Goal: Information Seeking & Learning: Learn about a topic

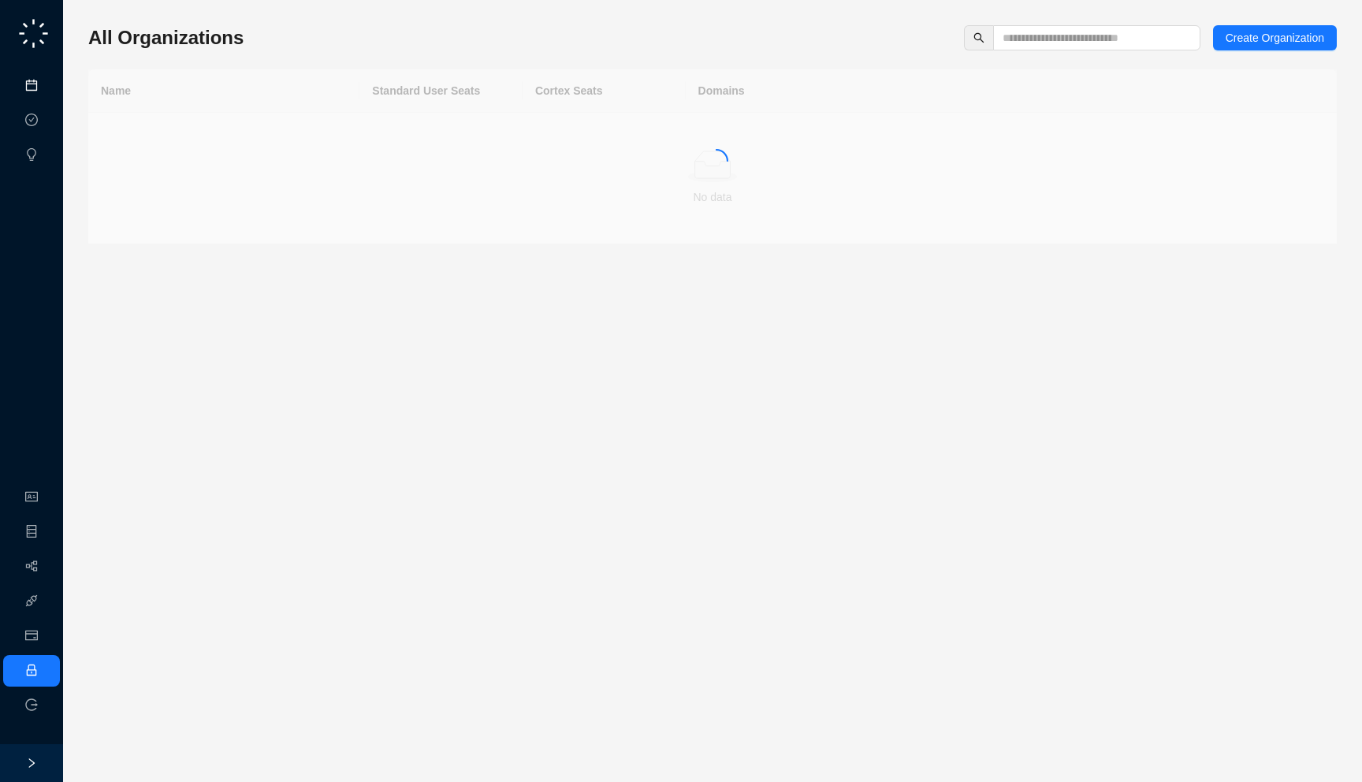
click at [46, 92] on link "Meetings & Calls" at bounding box center [87, 86] width 83 height 13
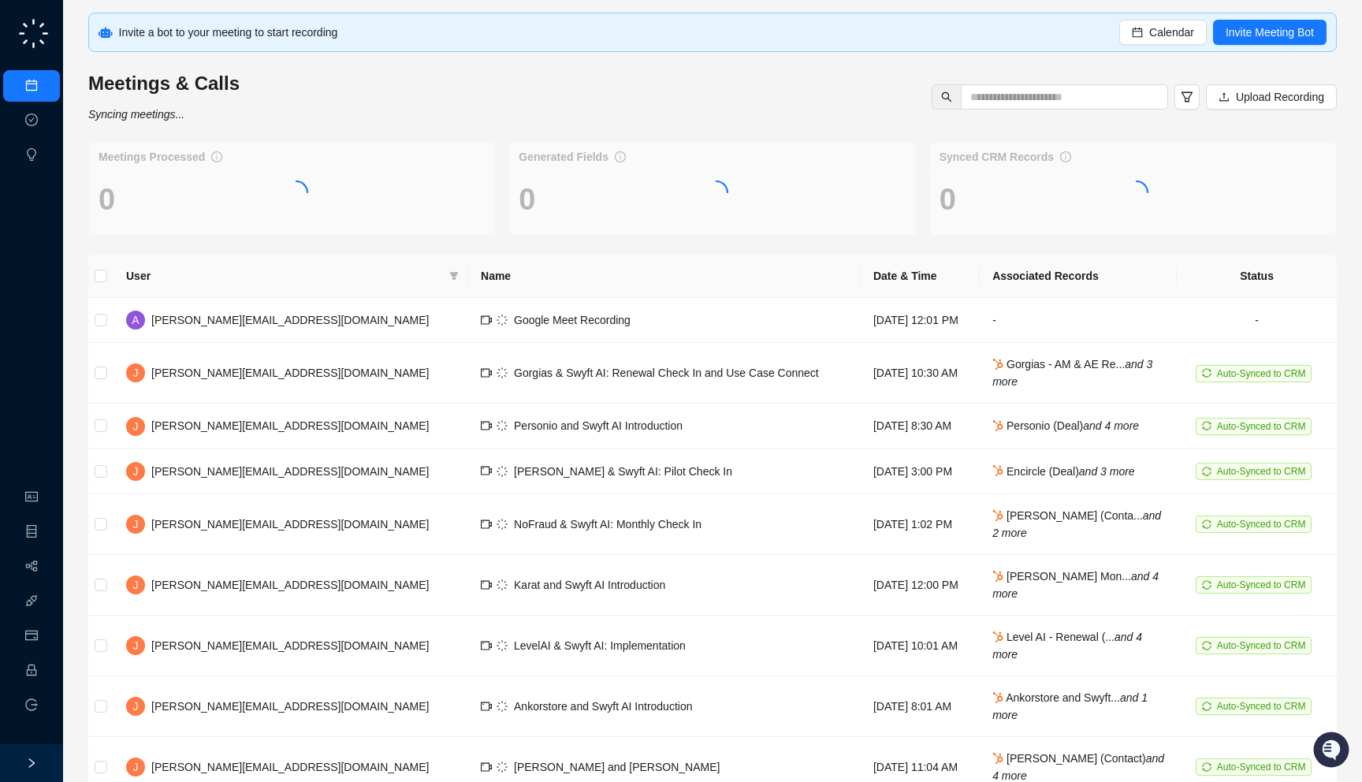
drag, startPoint x: 360, startPoint y: 122, endPoint x: 352, endPoint y: 121, distance: 8.0
click at [352, 121] on div "Meetings & Calls Syncing meetings... Upload Recording" at bounding box center [713, 97] width 1258 height 52
click at [570, 316] on td "Google Meet Recording" at bounding box center [664, 320] width 393 height 45
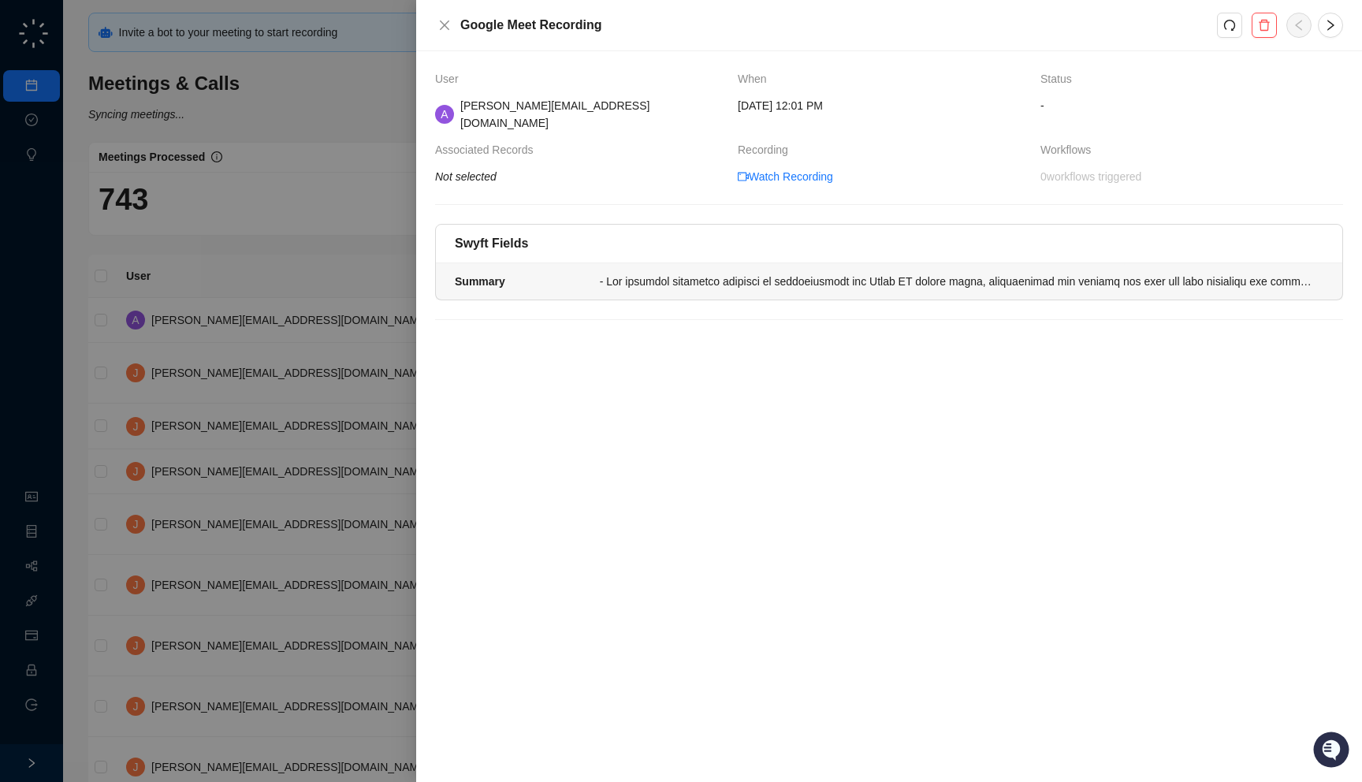
click at [576, 273] on div "Summary" at bounding box center [523, 281] width 136 height 17
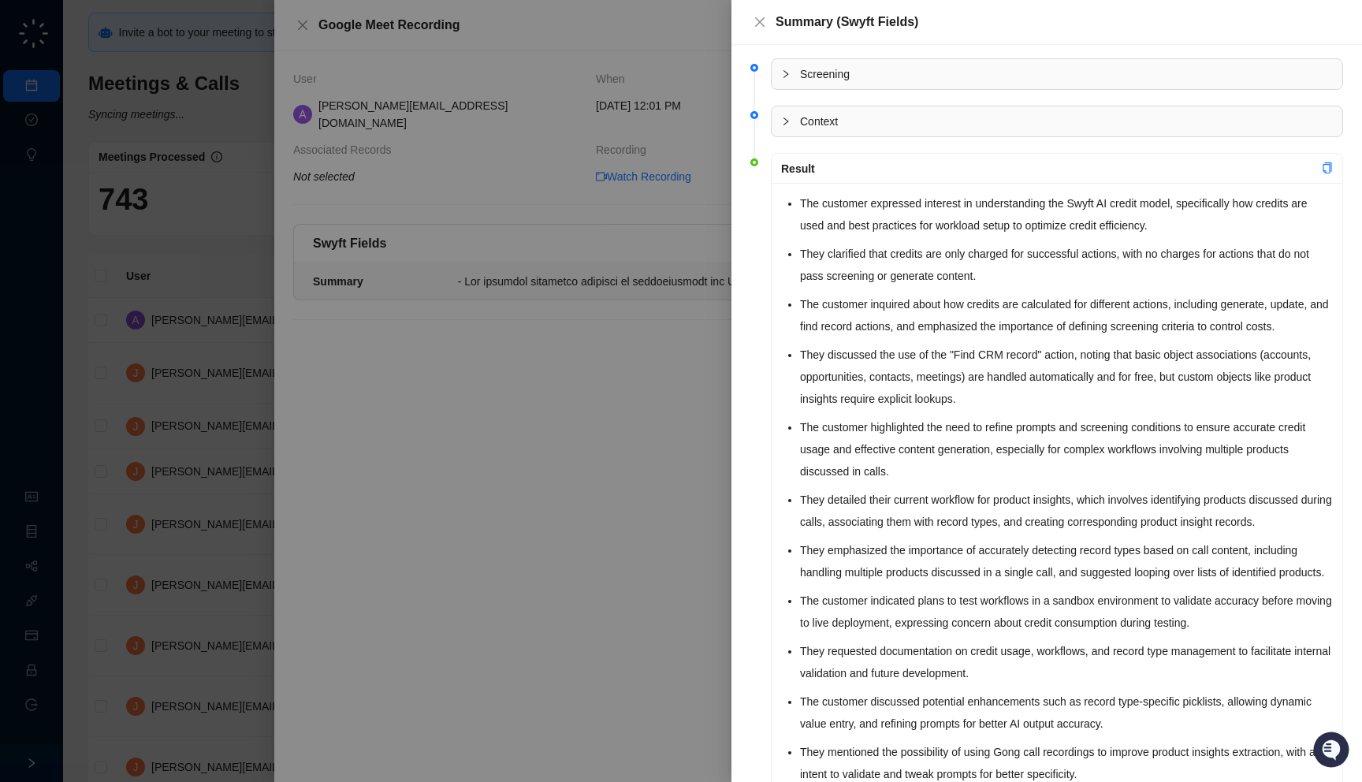
click at [967, 218] on li "The customer expressed interest in understanding the Swyft AI credit model, spe…" at bounding box center [1066, 214] width 533 height 44
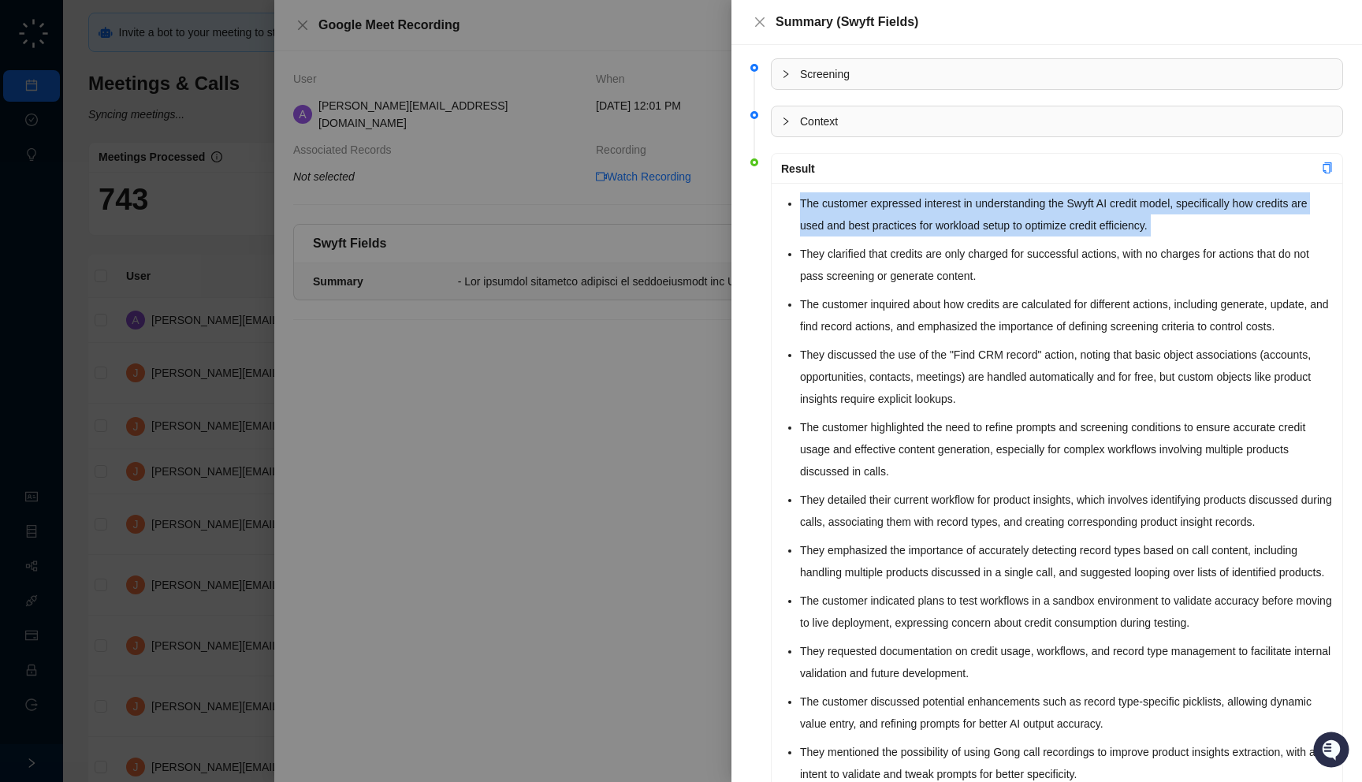
click at [967, 218] on li "The customer expressed interest in understanding the Swyft AI credit model, spe…" at bounding box center [1066, 214] width 533 height 44
click at [913, 238] on ul "The customer expressed interest in understanding the Swyft AI credit model, spe…" at bounding box center [1066, 513] width 533 height 643
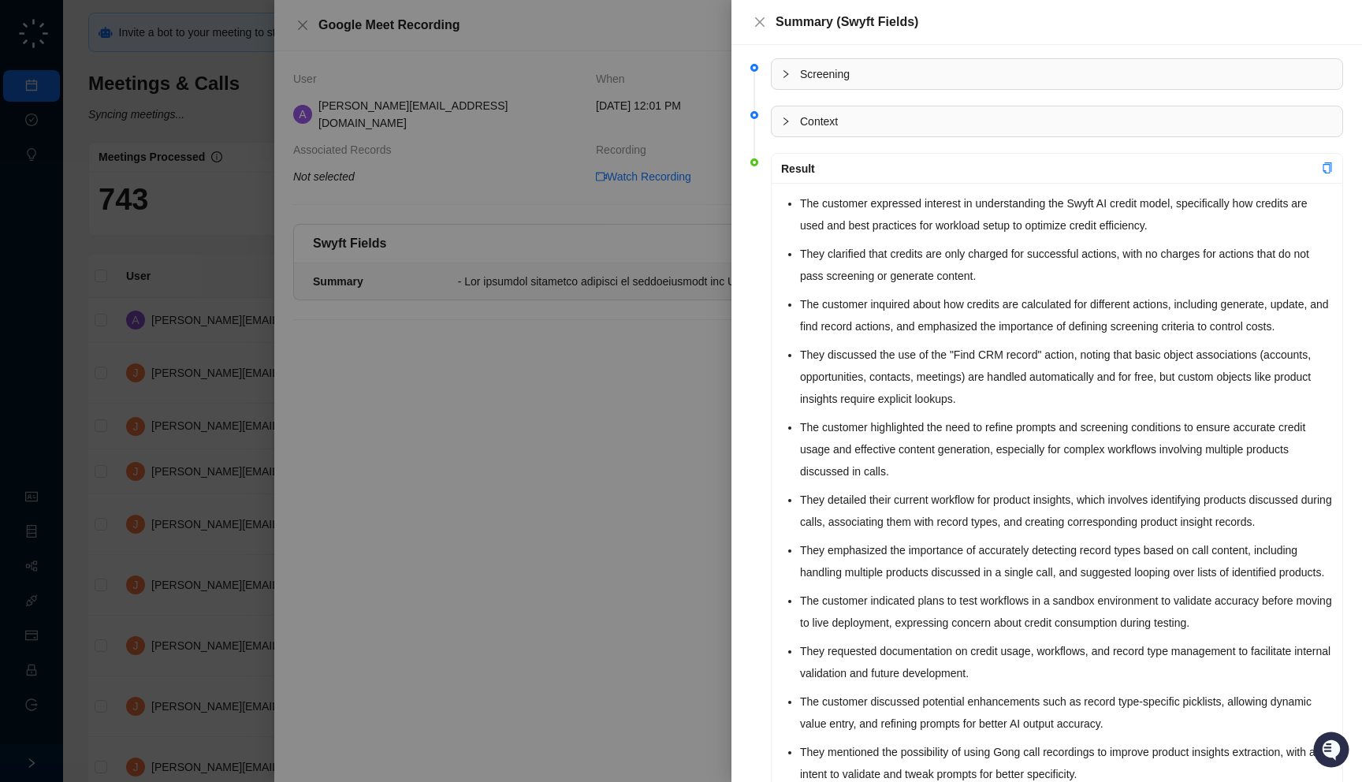
drag, startPoint x: 811, startPoint y: 238, endPoint x: 792, endPoint y: 238, distance: 18.9
click at [792, 238] on div "The customer expressed interest in understanding the Swyft AI credit model, spe…" at bounding box center [1057, 517] width 571 height 669
click at [793, 292] on div "The customer expressed interest in understanding the Swyft AI credit model, spe…" at bounding box center [1057, 517] width 571 height 669
drag, startPoint x: 791, startPoint y: 342, endPoint x: 778, endPoint y: 343, distance: 12.6
click at [778, 343] on div "The customer expressed interest in understanding the Swyft AI credit model, spe…" at bounding box center [1057, 517] width 571 height 669
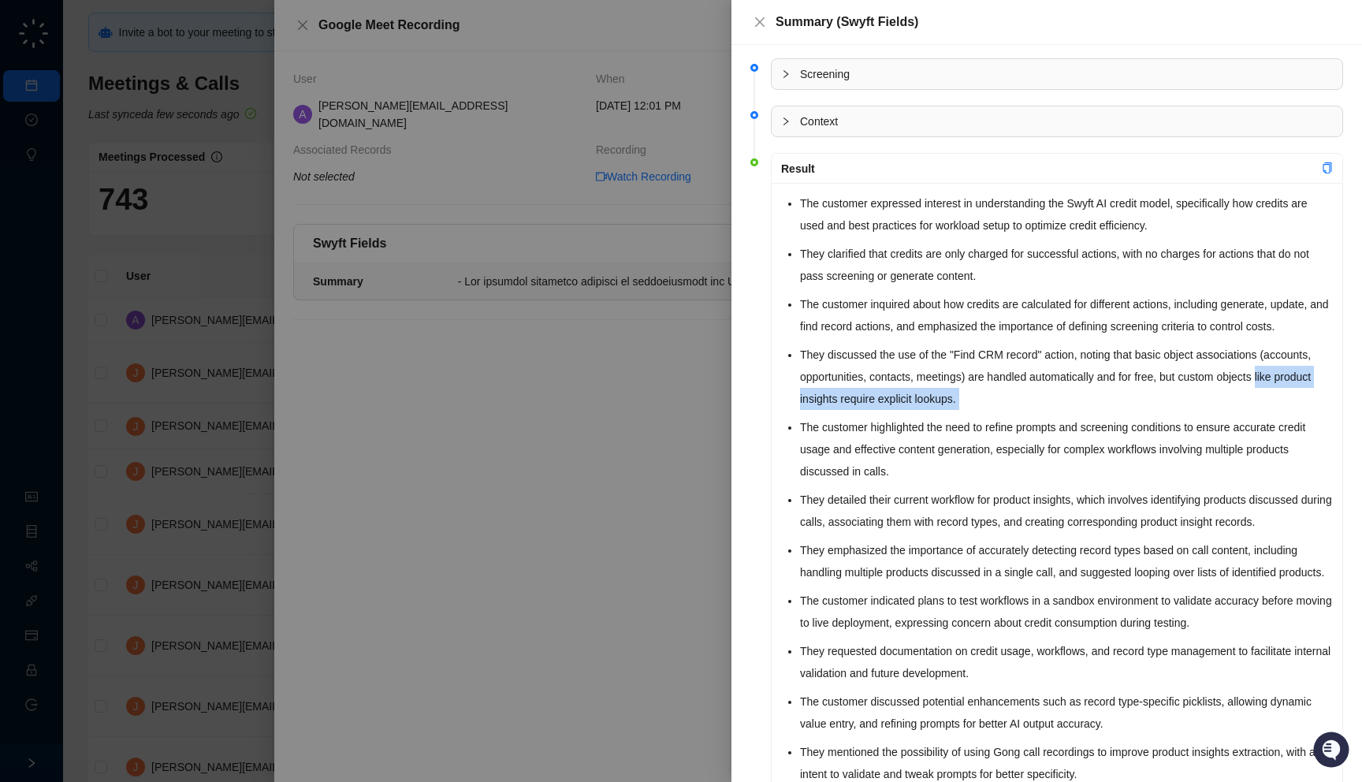
drag, startPoint x: 807, startPoint y: 415, endPoint x: 782, endPoint y: 407, distance: 26.4
click at [782, 407] on div "The customer expressed interest in understanding the Swyft AI credit model, spe…" at bounding box center [1057, 517] width 571 height 669
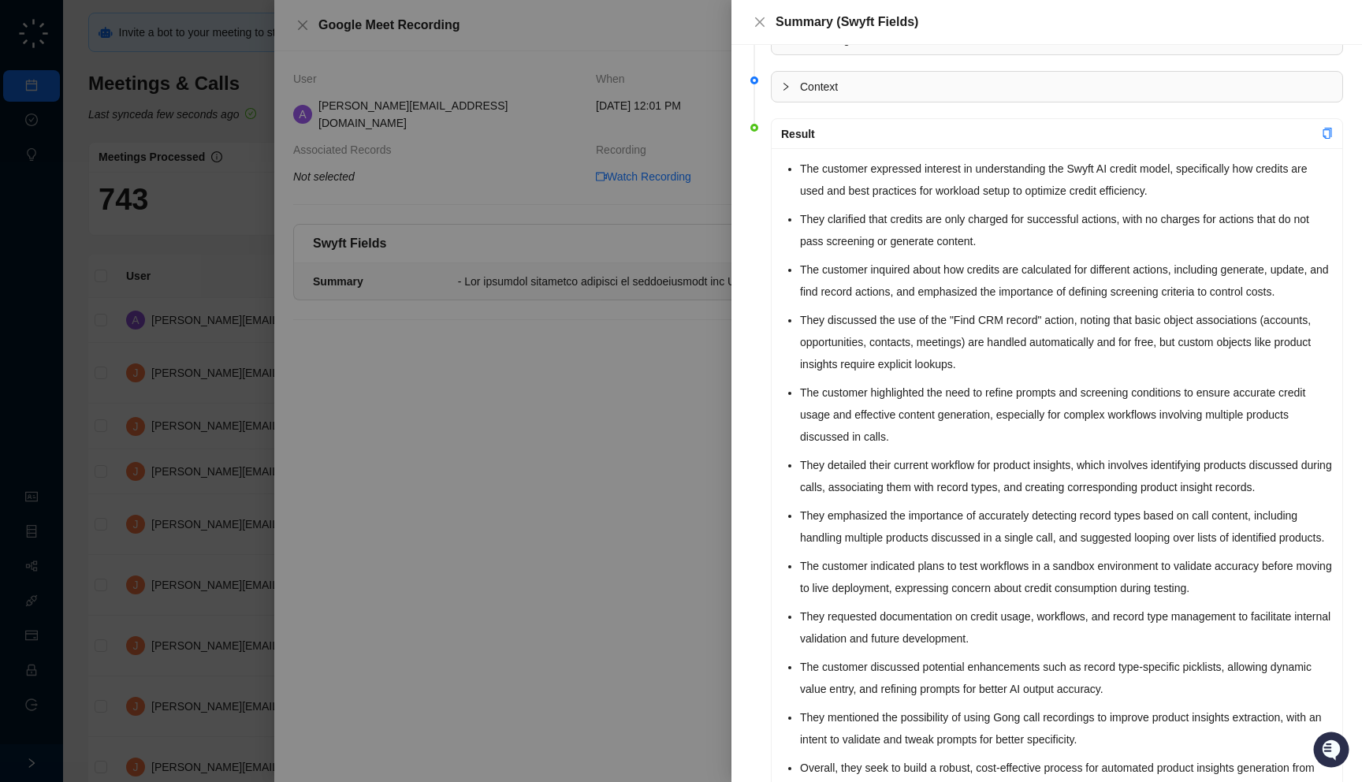
click at [790, 433] on div "The customer expressed interest in understanding the Swyft AI credit model, spe…" at bounding box center [1057, 482] width 571 height 669
drag, startPoint x: 790, startPoint y: 455, endPoint x: 778, endPoint y: 450, distance: 12.7
click at [778, 450] on div "The customer expressed interest in understanding the Swyft AI credit model, spe…" at bounding box center [1057, 482] width 571 height 669
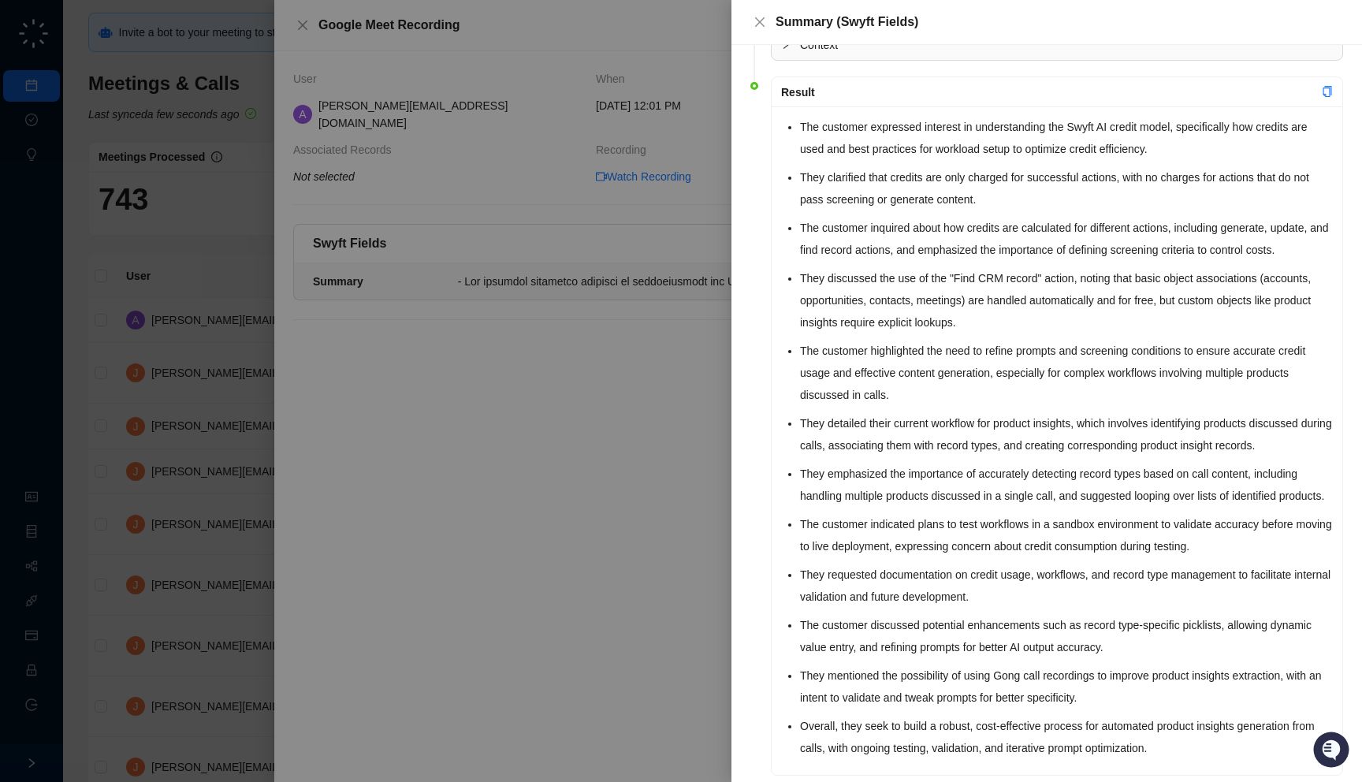
scroll to position [81, 0]
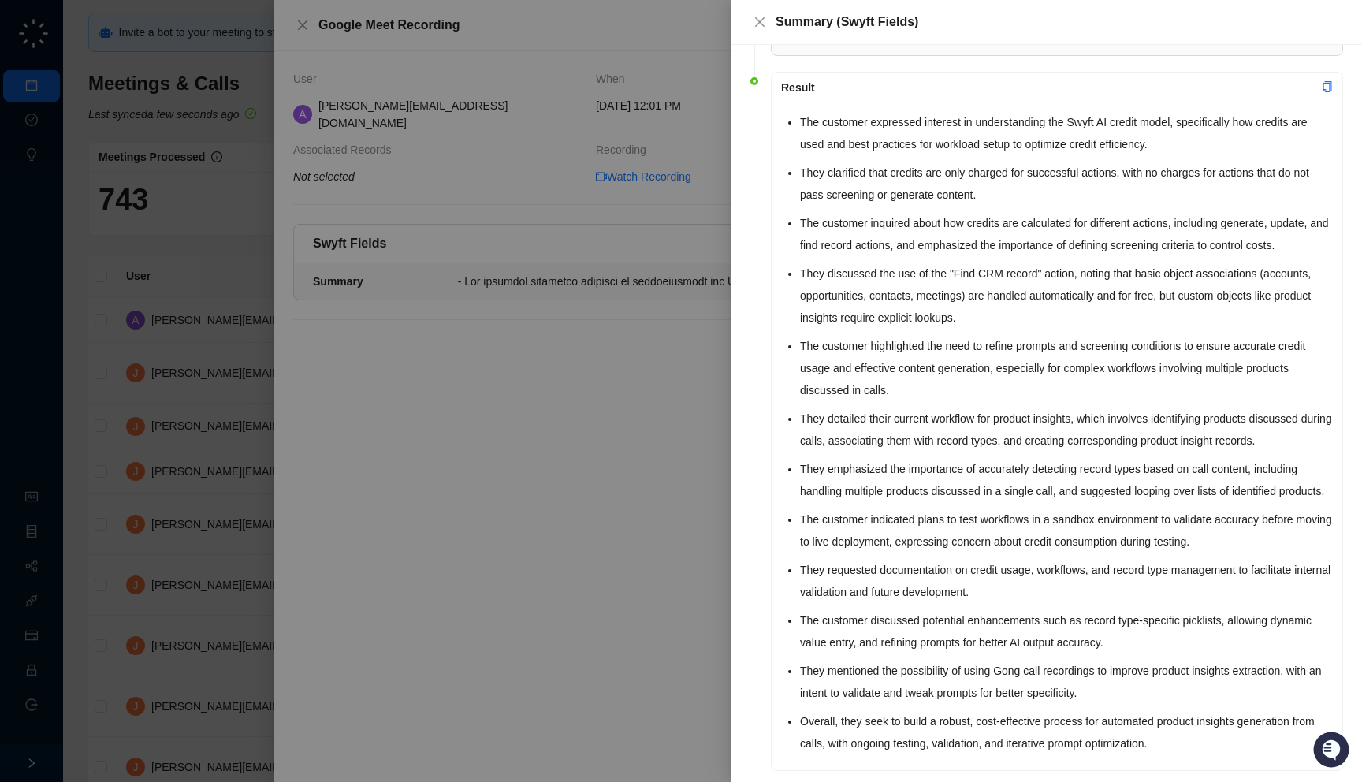
drag, startPoint x: 788, startPoint y: 468, endPoint x: 784, endPoint y: 460, distance: 8.8
click at [784, 460] on div "The customer expressed interest in understanding the Swyft AI credit model, spe…" at bounding box center [1057, 436] width 571 height 669
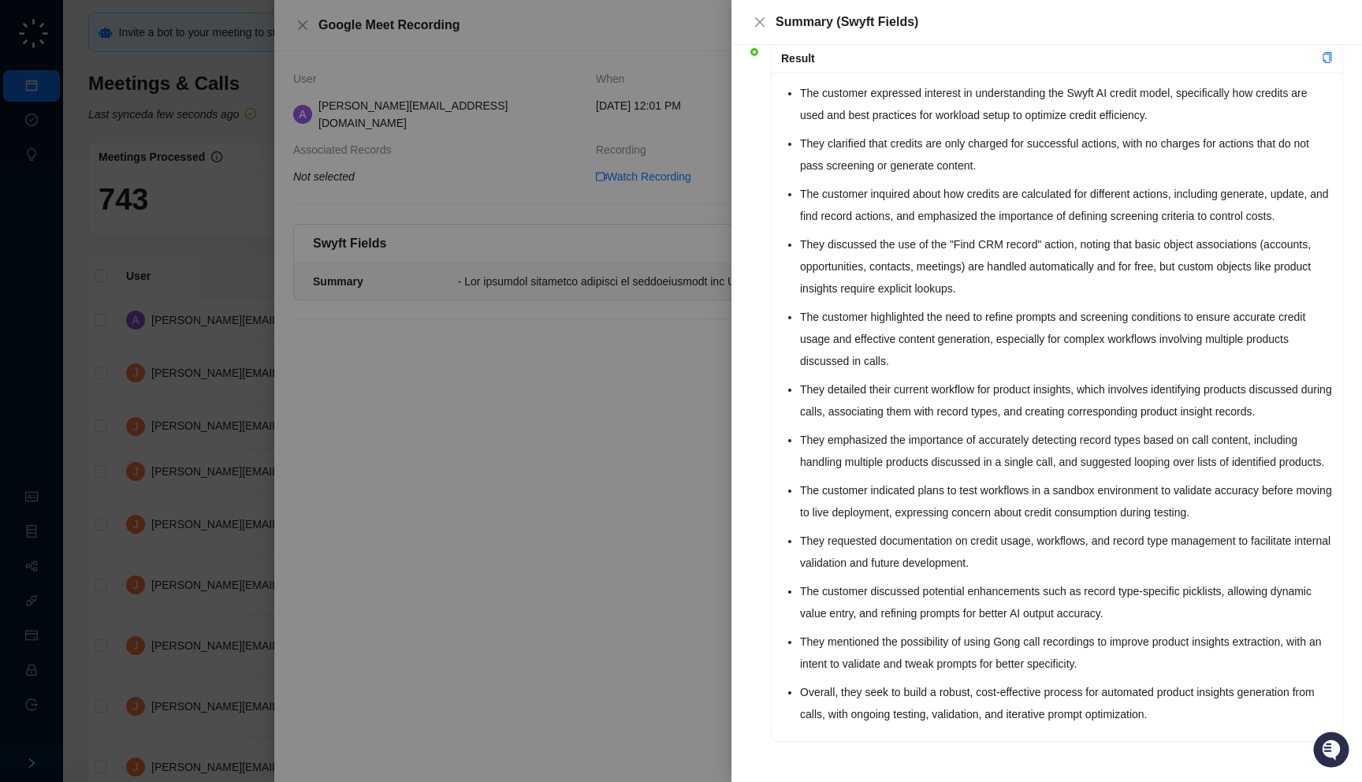
click at [726, 453] on div at bounding box center [681, 391] width 1362 height 782
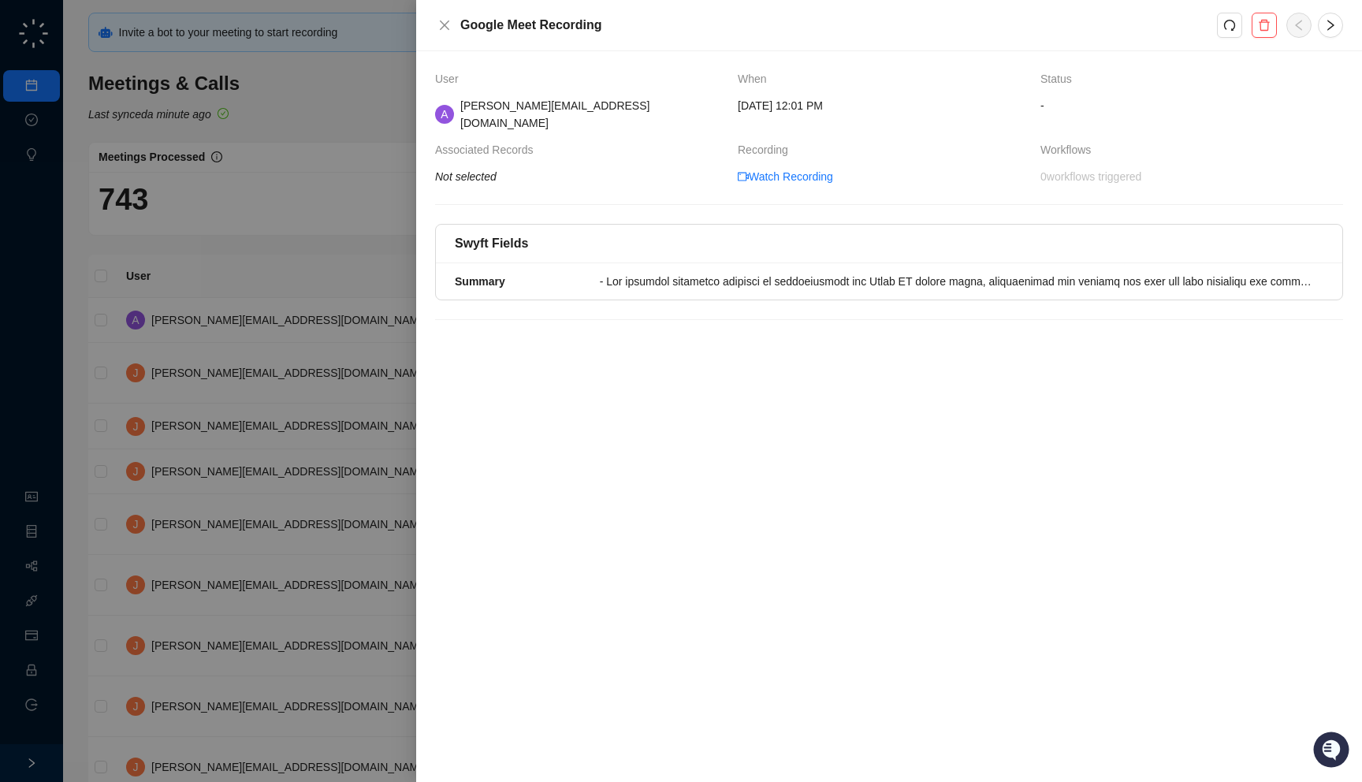
click at [275, 373] on div at bounding box center [681, 391] width 1362 height 782
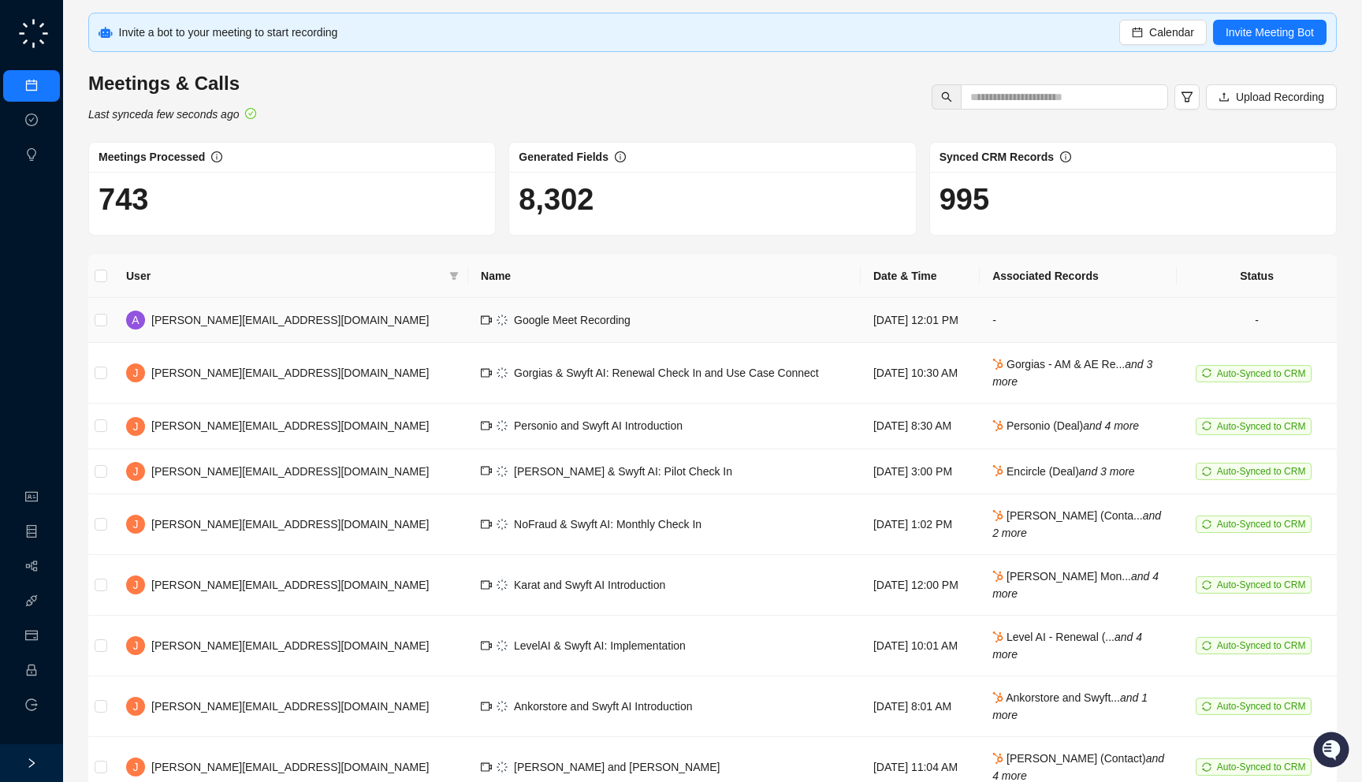
click at [497, 312] on td "Google Meet Recording" at bounding box center [664, 320] width 393 height 45
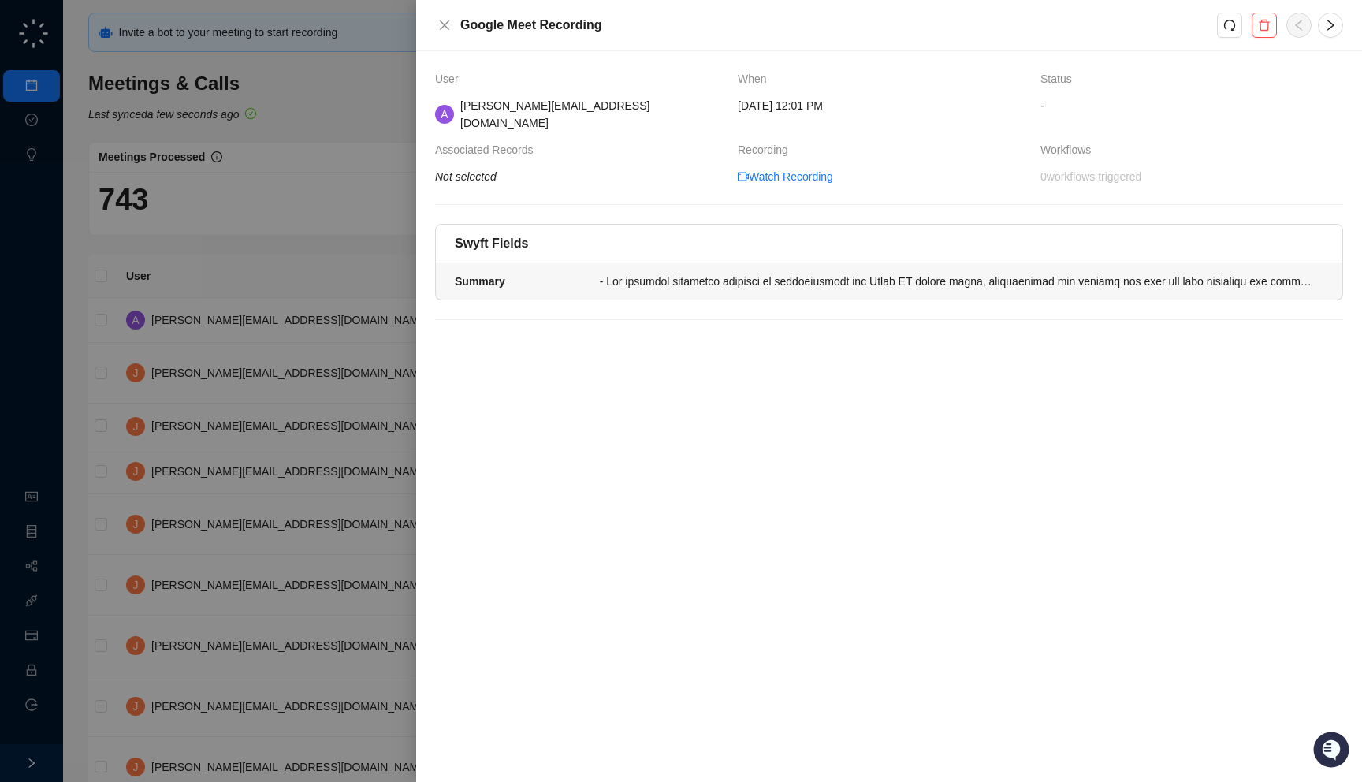
click at [656, 277] on li "Summary" at bounding box center [889, 281] width 907 height 36
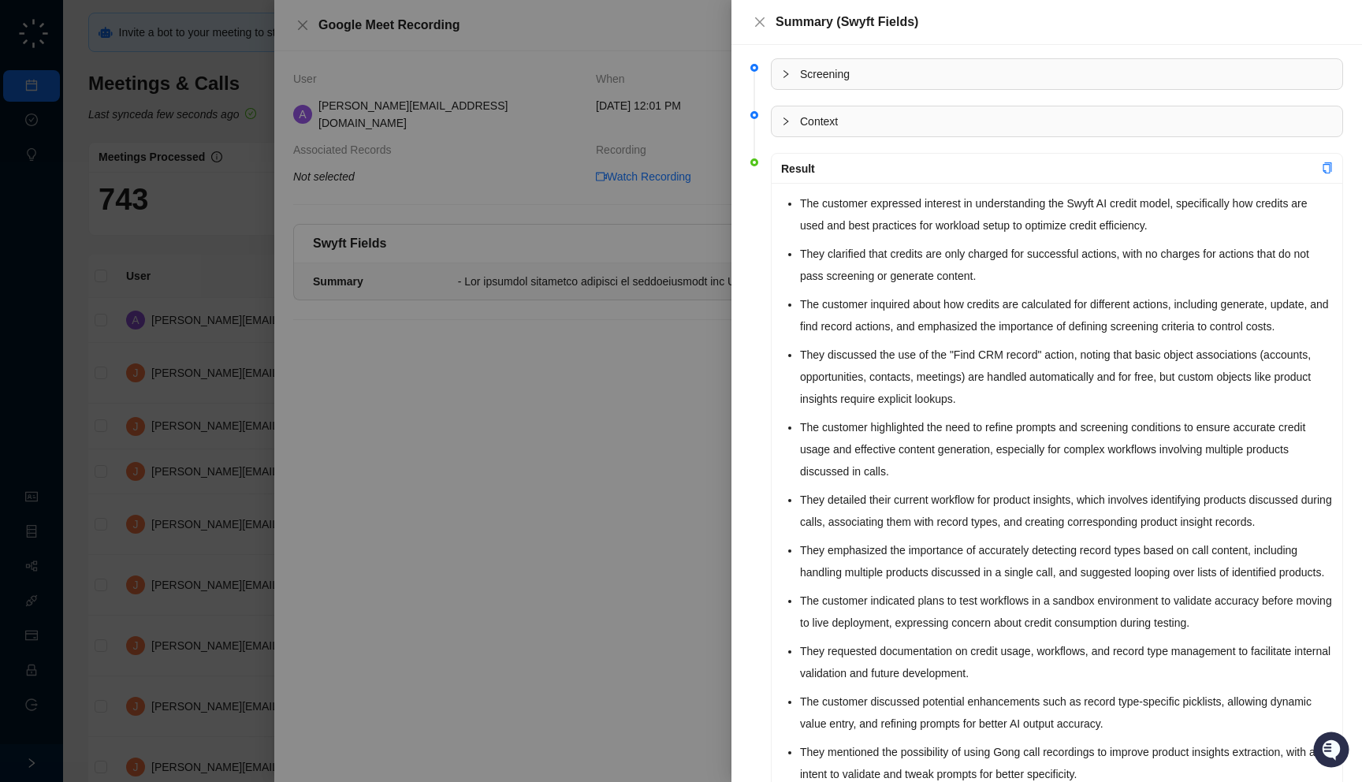
click at [699, 134] on div at bounding box center [681, 391] width 1362 height 782
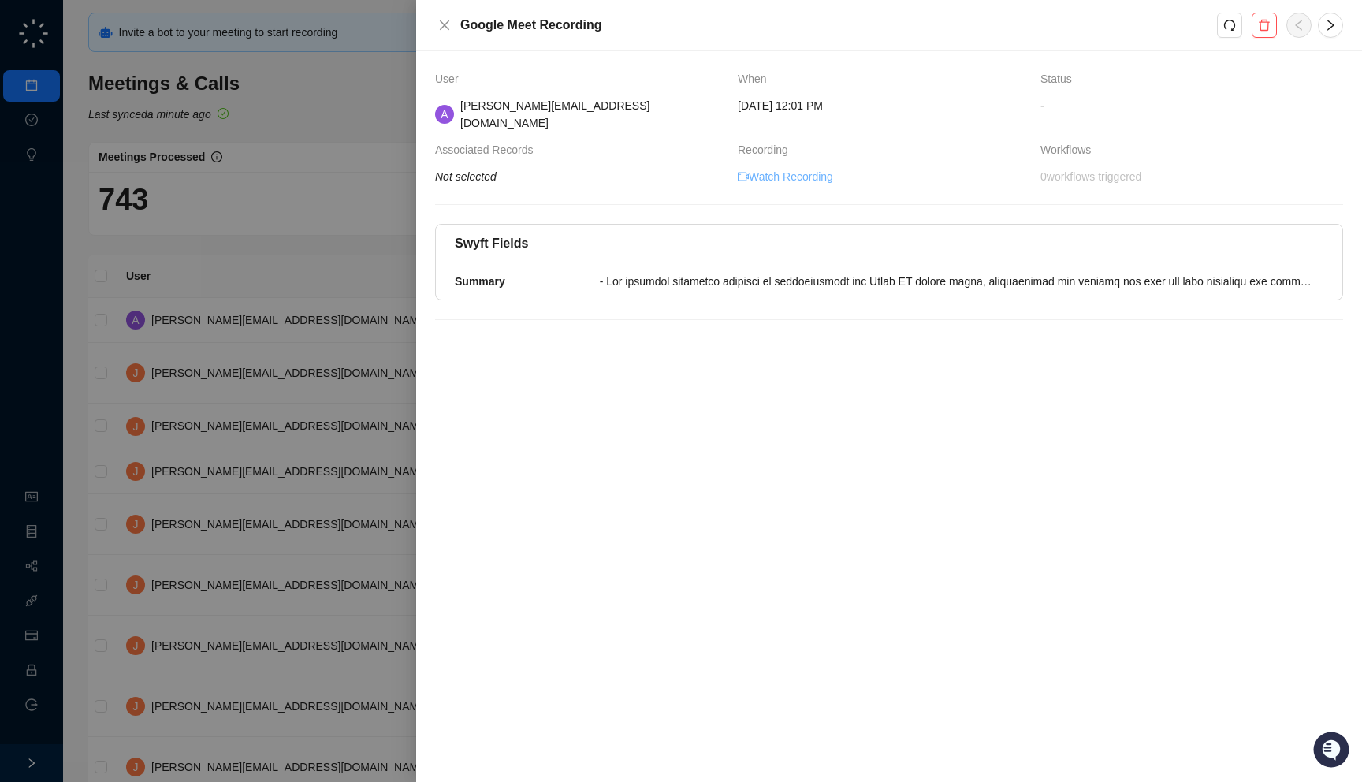
click at [768, 168] on link "Watch Recording" at bounding box center [785, 176] width 95 height 17
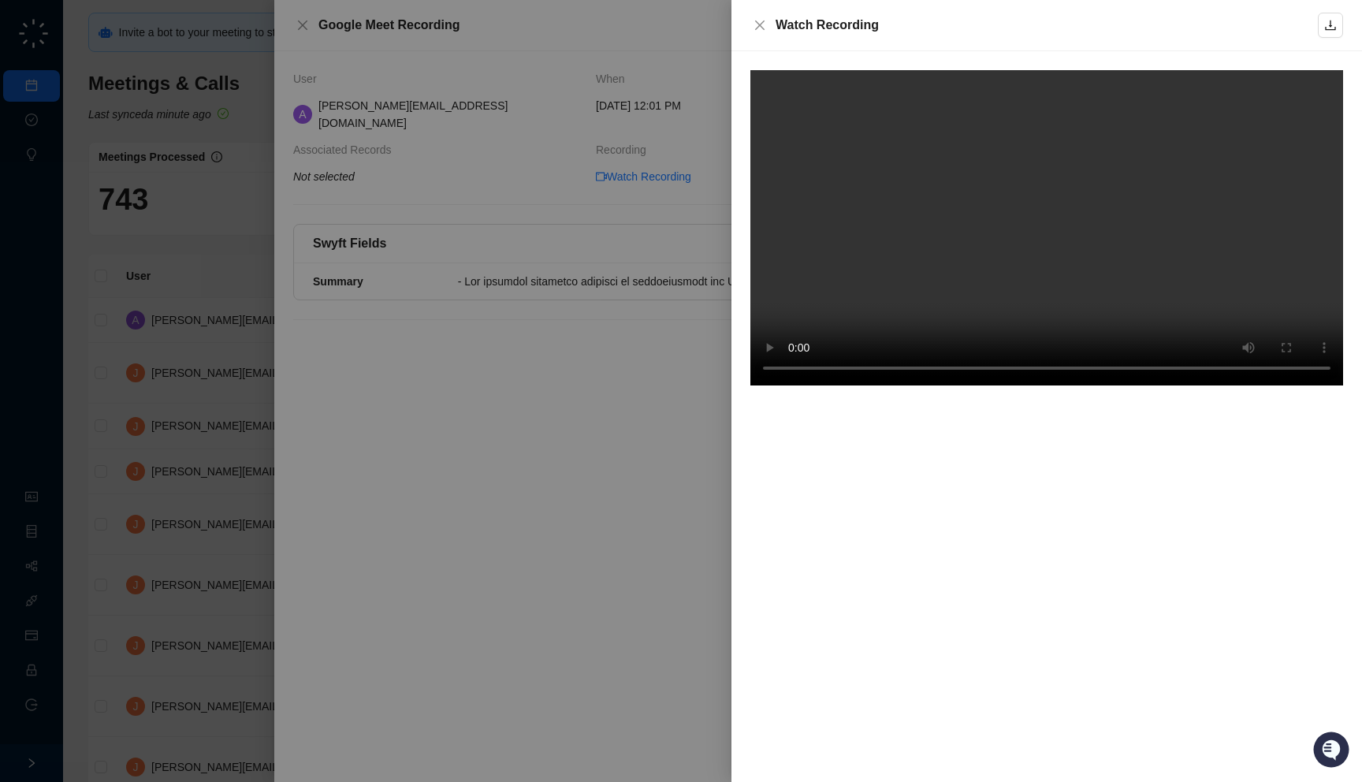
click at [668, 548] on div at bounding box center [681, 391] width 1362 height 782
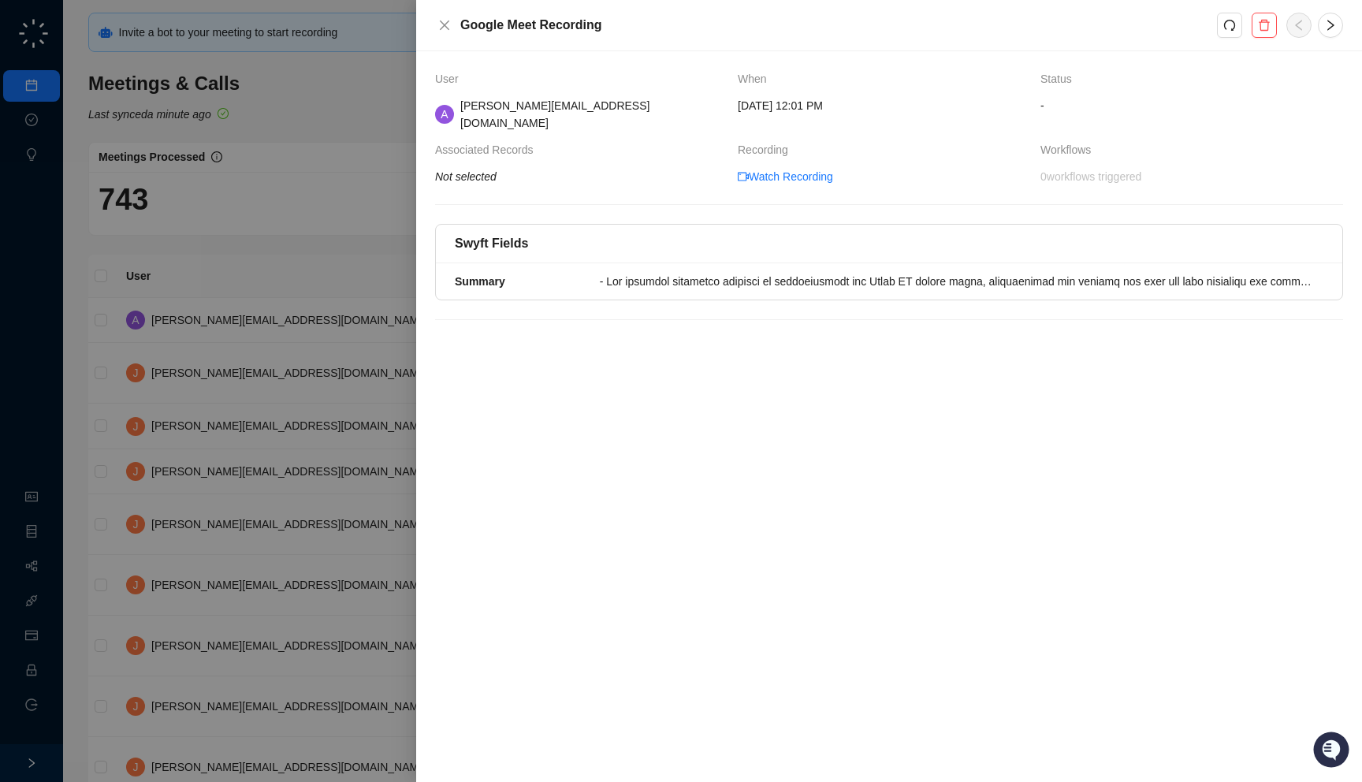
click at [248, 331] on div at bounding box center [681, 391] width 1362 height 782
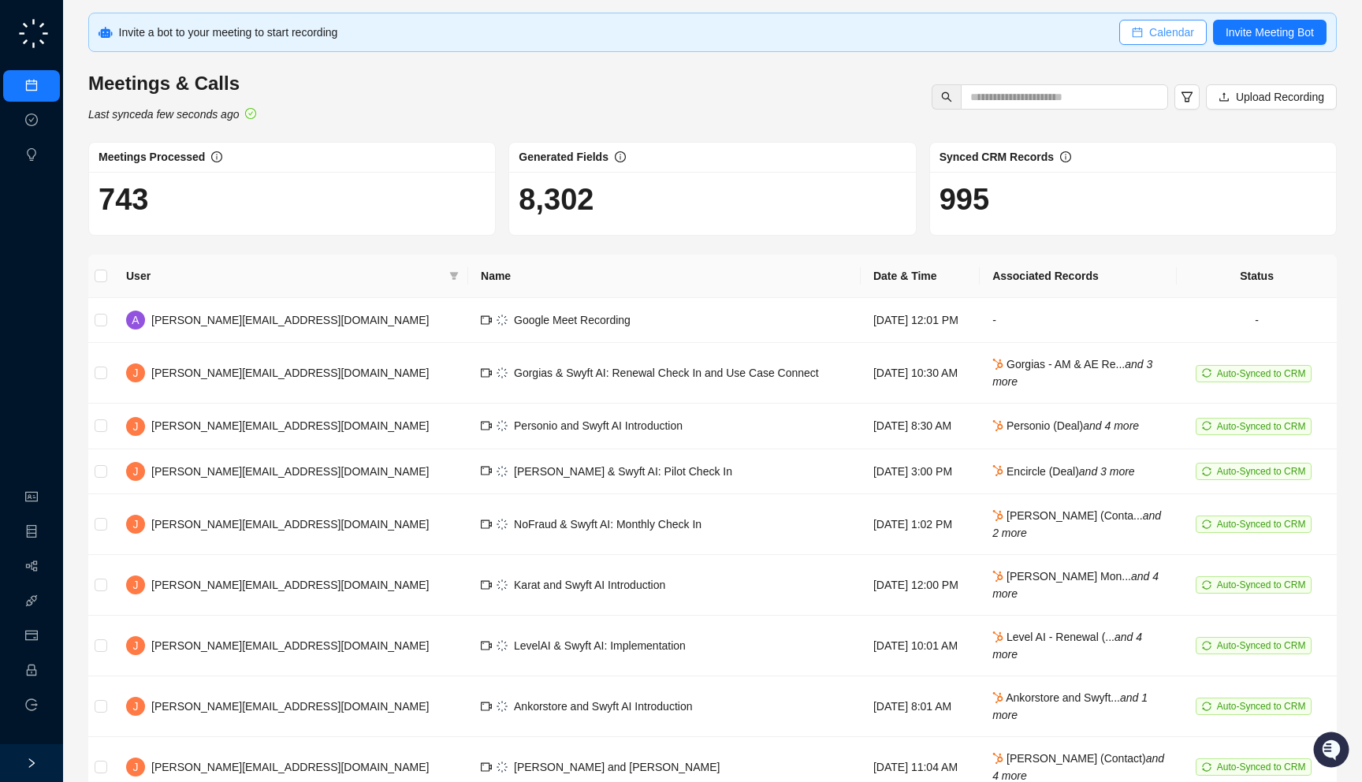
click at [1168, 31] on span "Calendar" at bounding box center [1171, 32] width 45 height 17
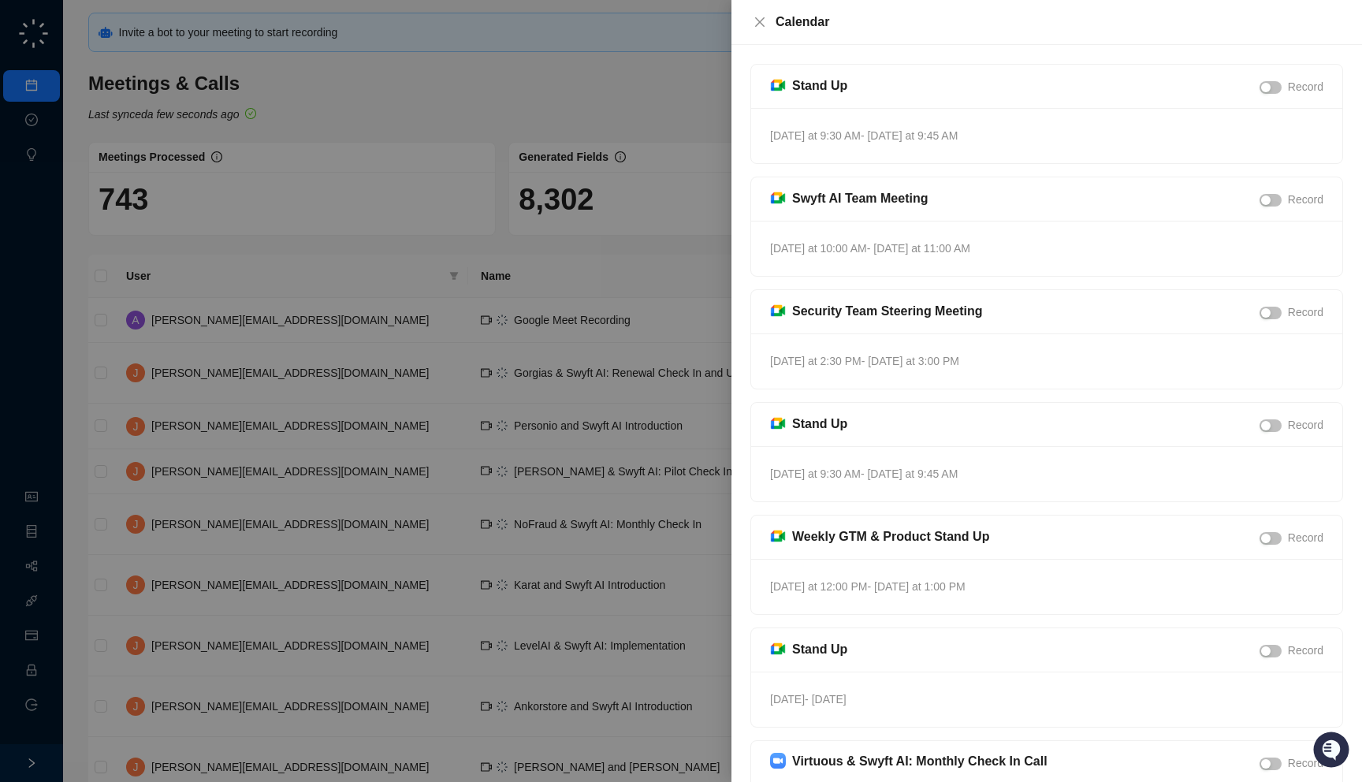
drag, startPoint x: 1022, startPoint y: 146, endPoint x: 963, endPoint y: 16, distance: 142.9
click at [963, 16] on div "Calendar Stand Up Record [DATE] at 9:30 AM - [DATE] at 9:45 AM Swyft AI Team Me…" at bounding box center [1047, 391] width 631 height 782
click at [966, 115] on div "[DATE] at 9:30 AM - [DATE] at 9:45 AM" at bounding box center [1046, 135] width 591 height 55
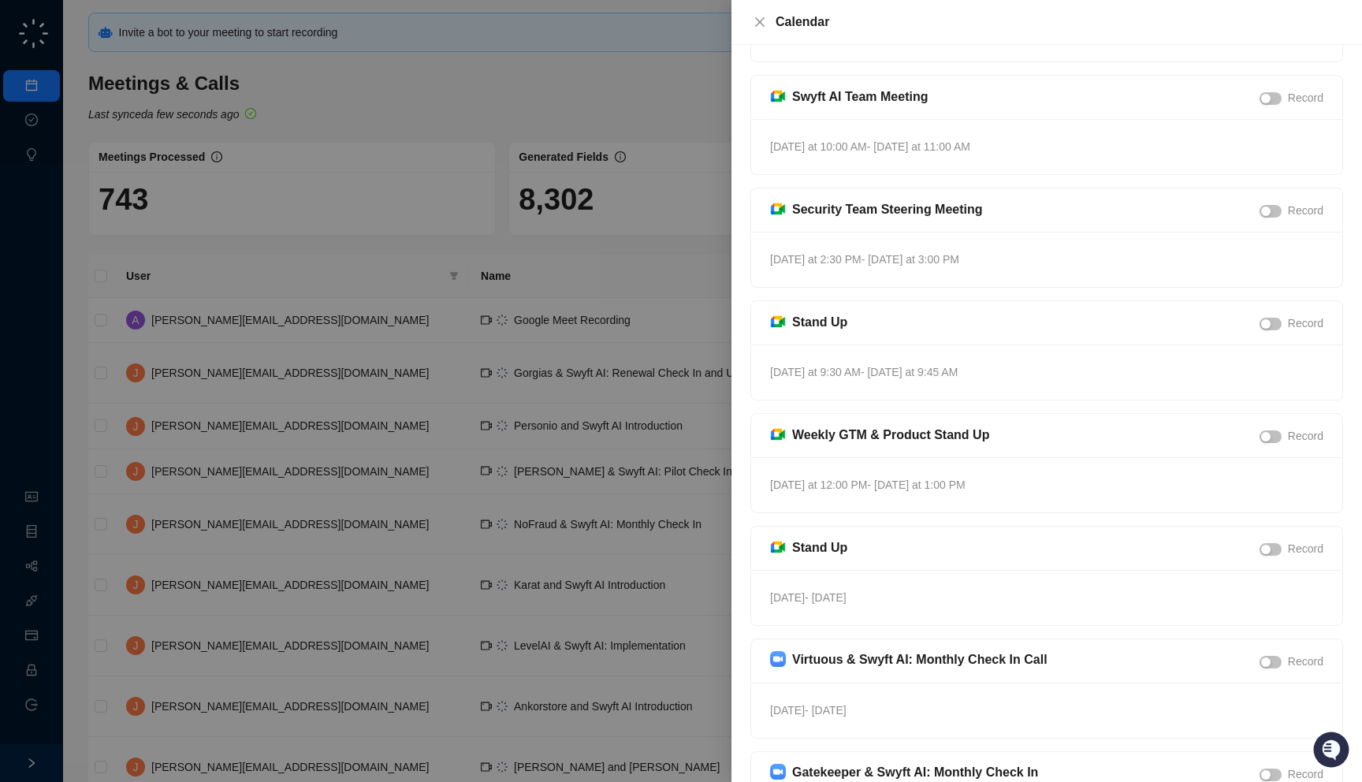
scroll to position [528, 0]
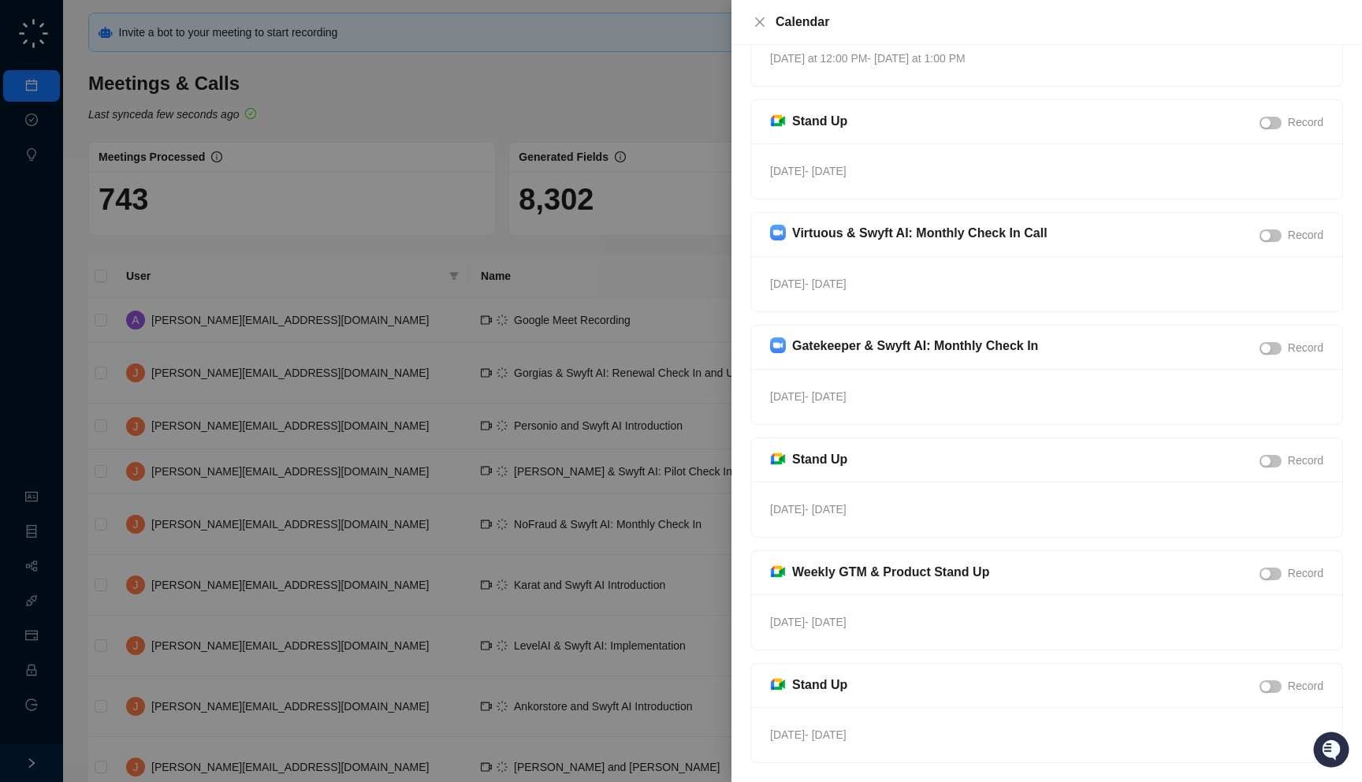
drag, startPoint x: 959, startPoint y: 405, endPoint x: 942, endPoint y: 419, distance: 21.9
click at [942, 419] on div "[DATE] - [DATE]" at bounding box center [1046, 396] width 591 height 55
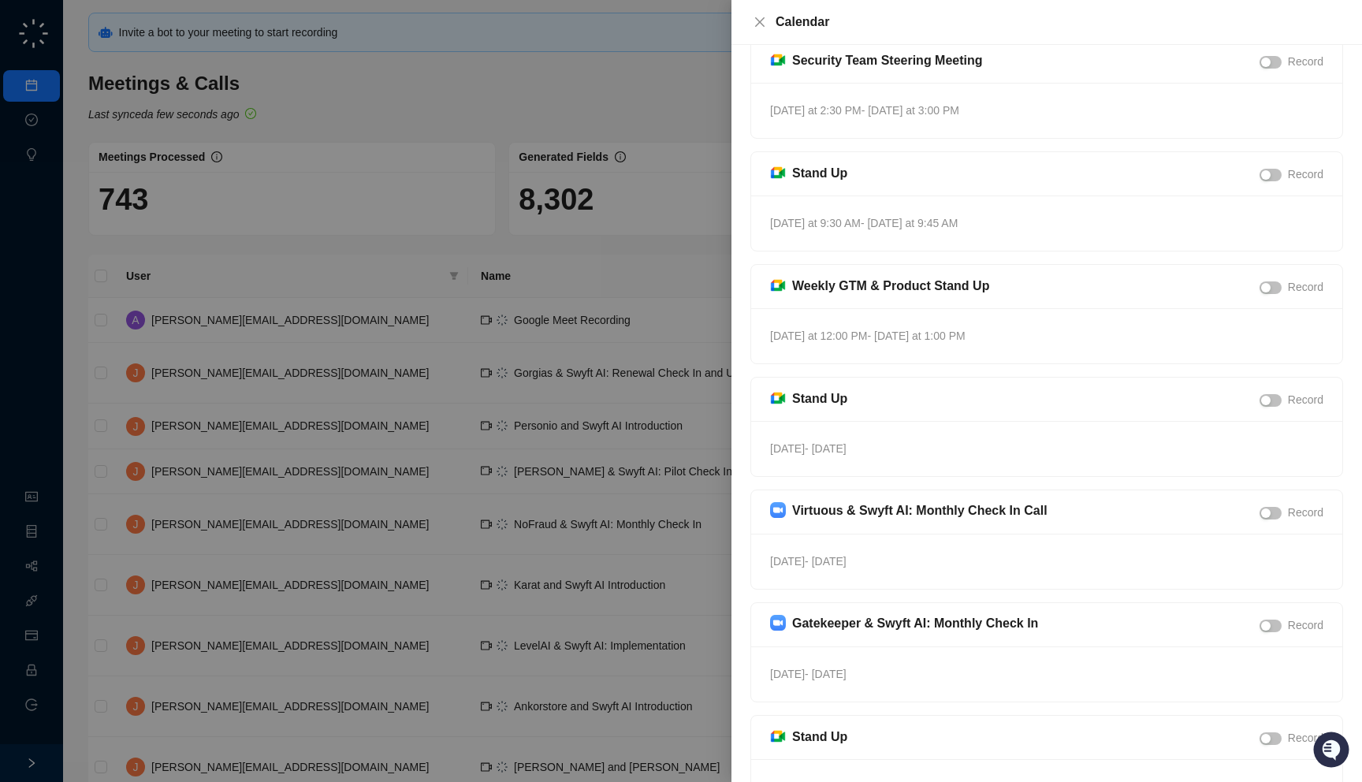
scroll to position [0, 0]
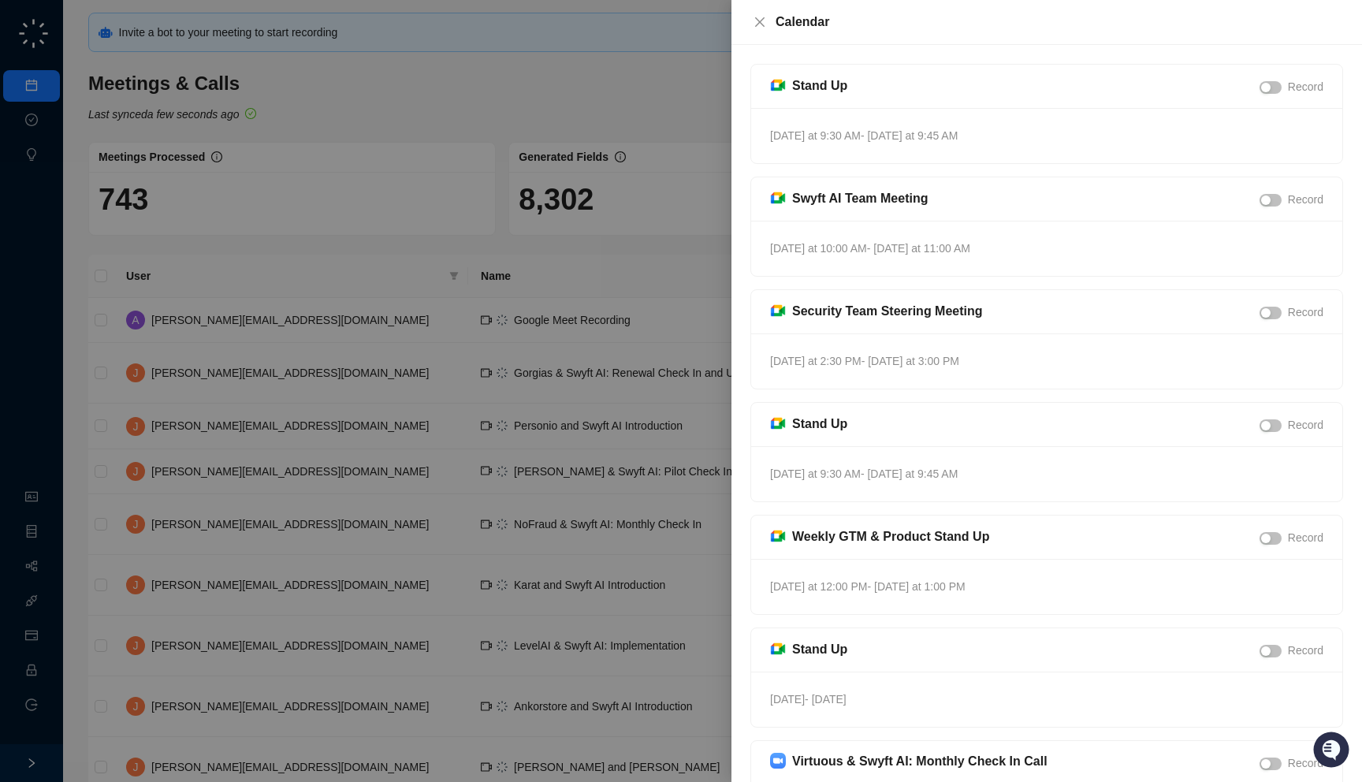
click at [663, 429] on div at bounding box center [681, 391] width 1362 height 782
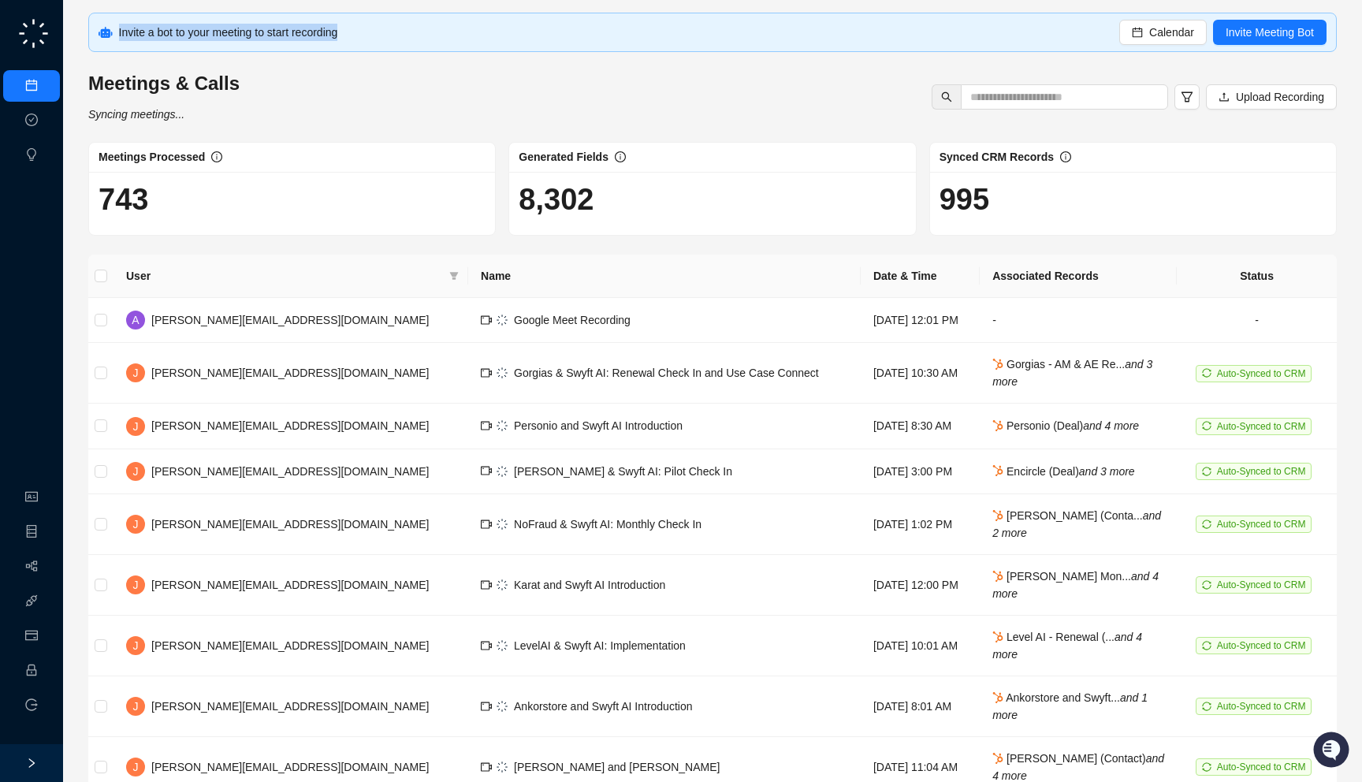
click at [397, 21] on div "Invite a bot to your meeting to start recording Calendar Invite Meeting Bot" at bounding box center [712, 32] width 1249 height 39
click at [373, 42] on div "Invite a bot to your meeting to start recording Calendar Invite Meeting Bot" at bounding box center [712, 32] width 1249 height 39
click at [413, 33] on div "Invite a bot to your meeting to start recording" at bounding box center [619, 32] width 1001 height 17
